Goal: Use online tool/utility: Utilize a website feature to perform a specific function

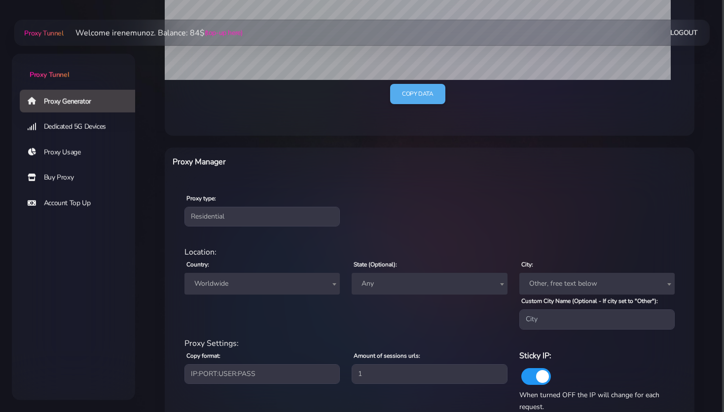
scroll to position [260, 0]
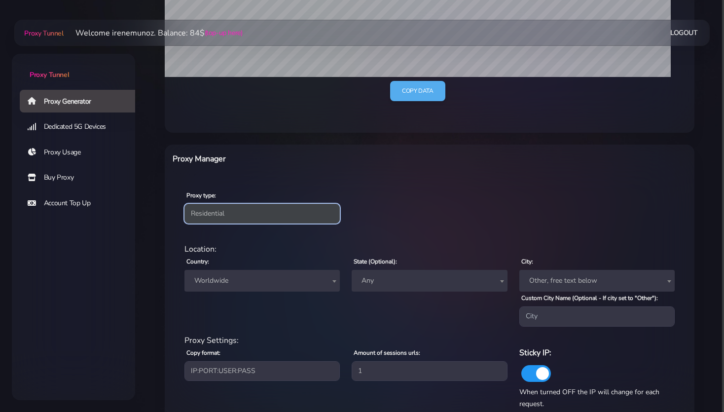
click at [211, 218] on select "Residential Static Mobile" at bounding box center [262, 214] width 155 height 20
select select "static"
click option "Static" at bounding box center [0, 0] width 0 height 0
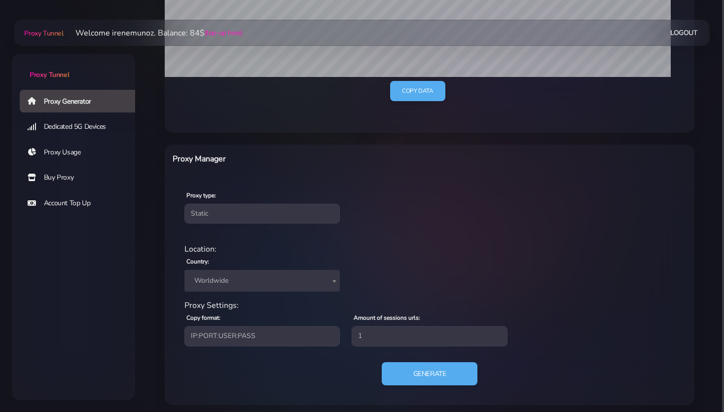
click at [217, 278] on span "Worldwide" at bounding box center [262, 281] width 144 height 14
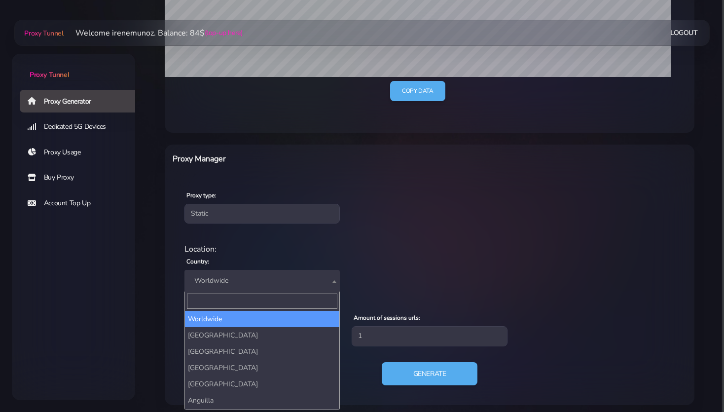
click at [211, 300] on input "Search" at bounding box center [262, 301] width 150 height 15
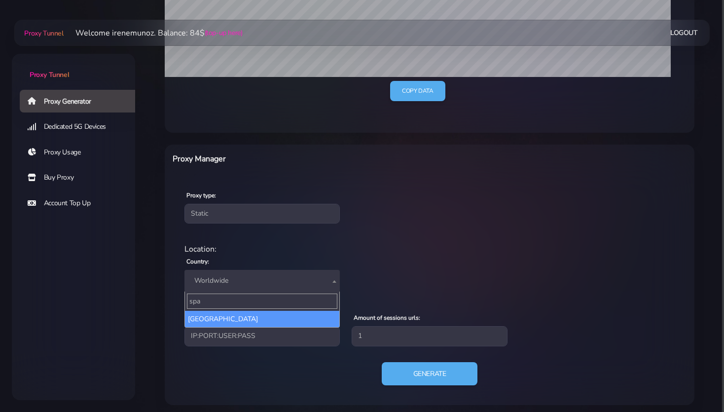
type input "spa"
select select "ES"
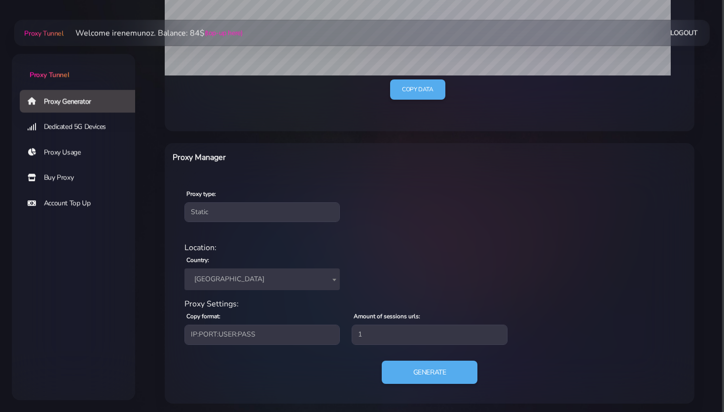
scroll to position [265, 0]
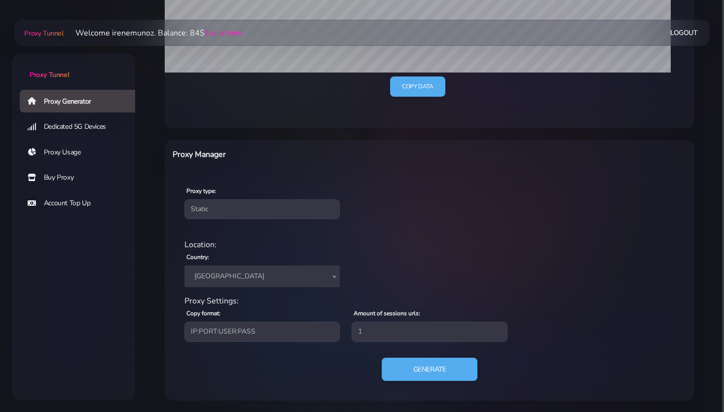
click at [232, 277] on span "[GEOGRAPHIC_DATA]" at bounding box center [262, 276] width 144 height 14
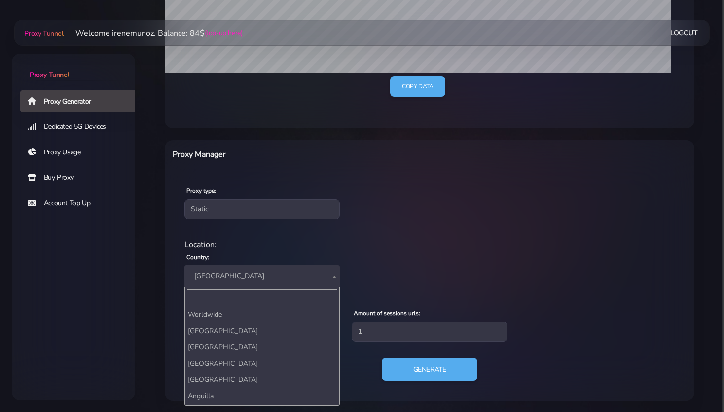
scroll to position [1091, 0]
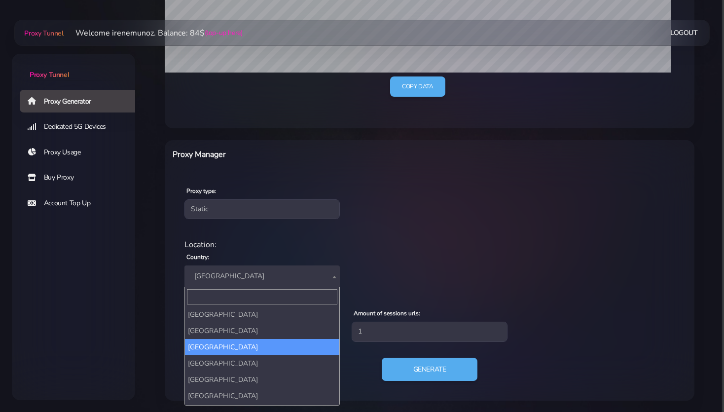
click at [212, 299] on input "Search" at bounding box center [262, 296] width 150 height 15
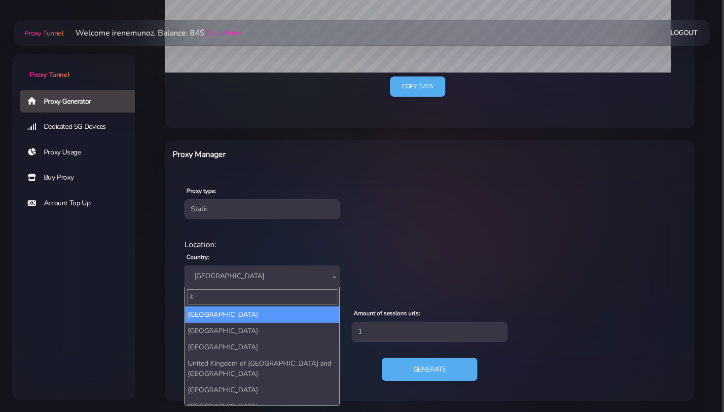
type input "i"
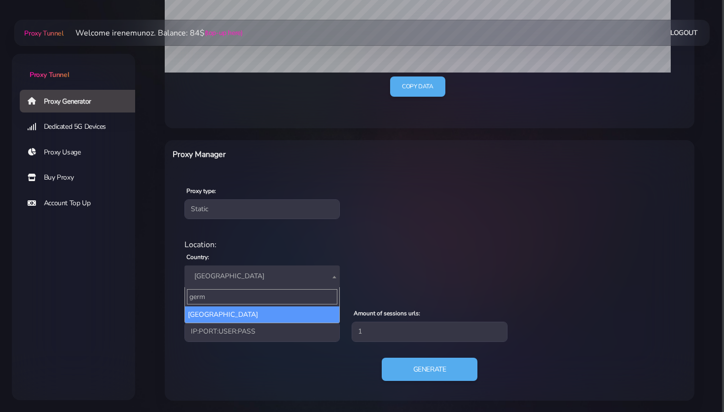
type input "germ"
select select "DE"
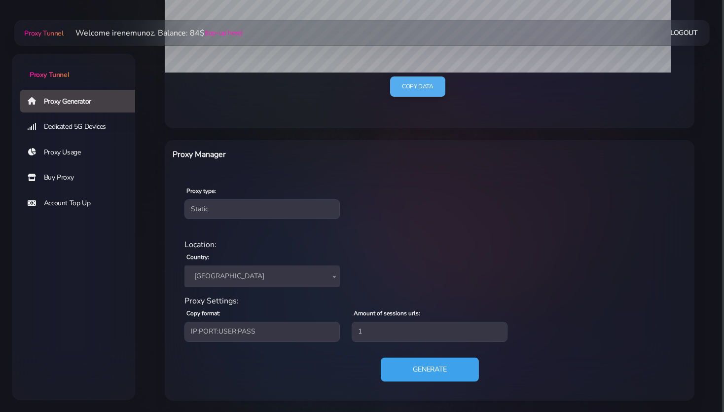
click at [425, 370] on button "Generate" at bounding box center [430, 369] width 98 height 24
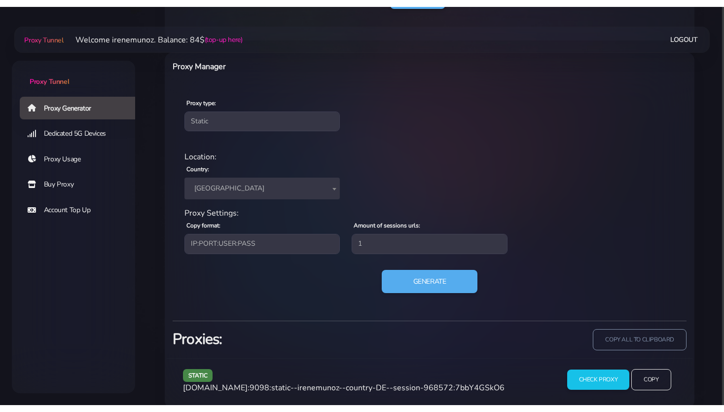
scroll to position [360, 0]
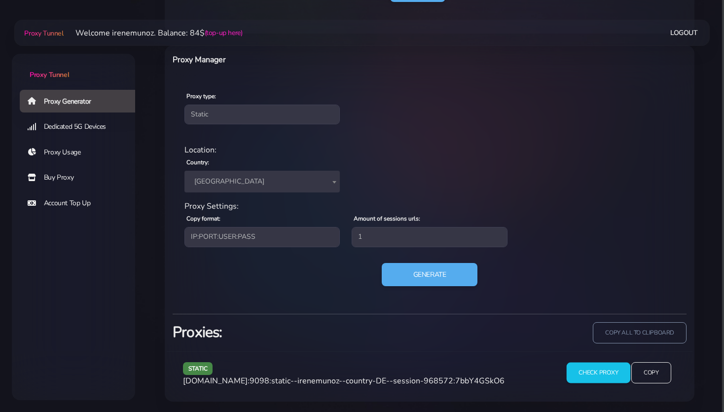
click at [593, 373] on input "Check Proxy" at bounding box center [598, 373] width 64 height 21
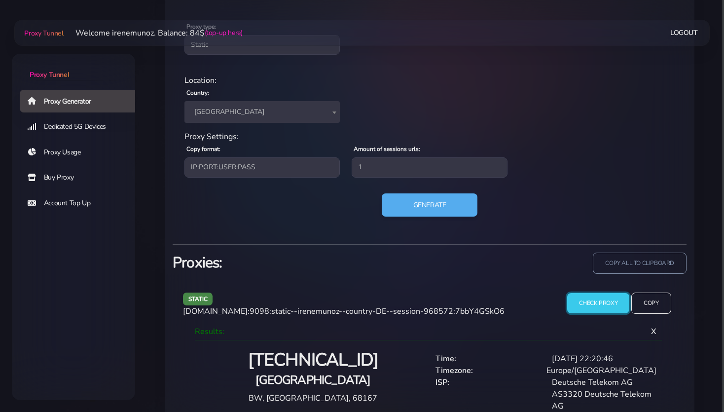
scroll to position [450, 0]
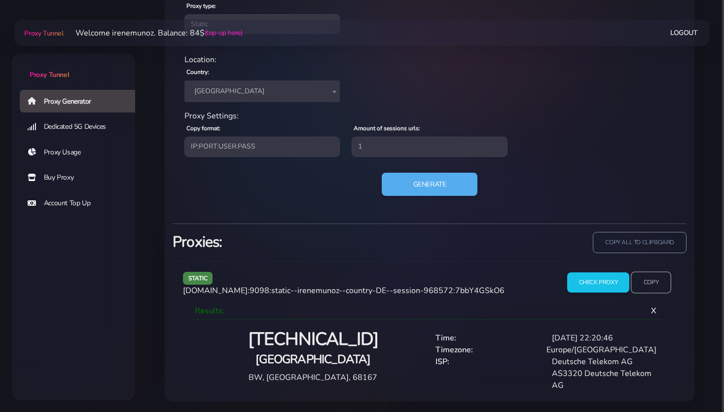
click at [654, 282] on input "Copy" at bounding box center [651, 283] width 40 height 22
